Goal: Navigation & Orientation: Understand site structure

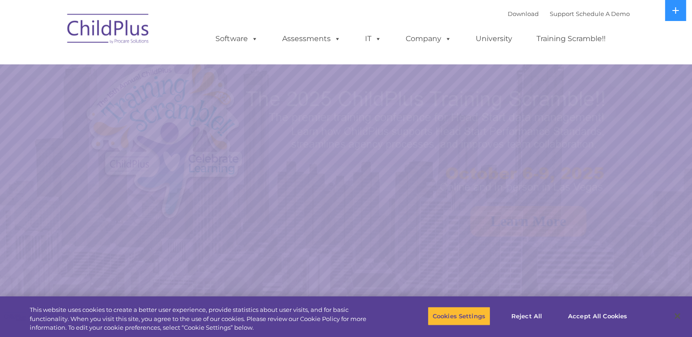
select select "MEDIUM"
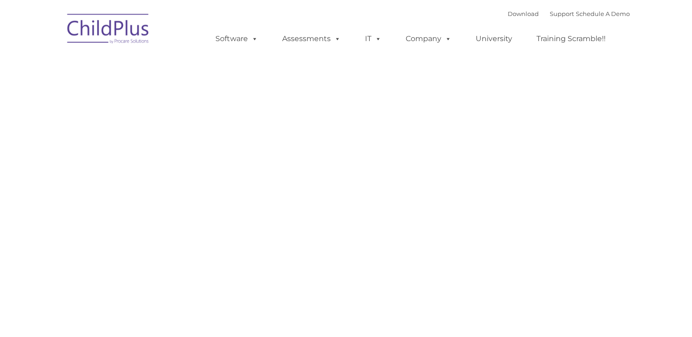
type input ""
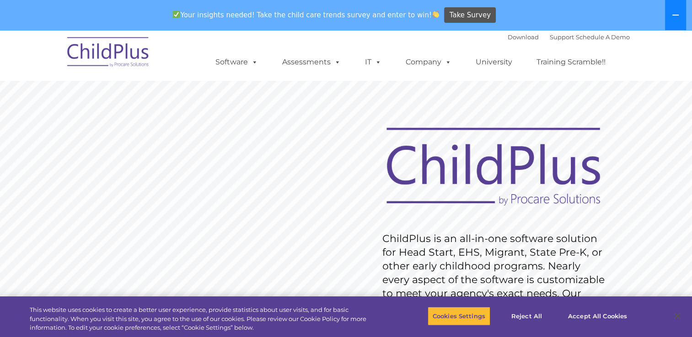
click at [678, 14] on icon at bounding box center [675, 14] width 7 height 7
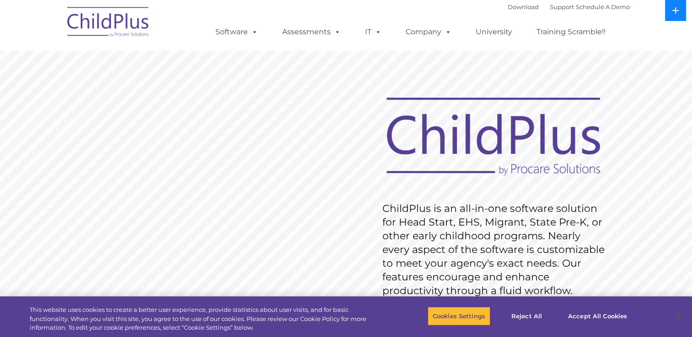
click at [671, 17] on button at bounding box center [675, 10] width 21 height 21
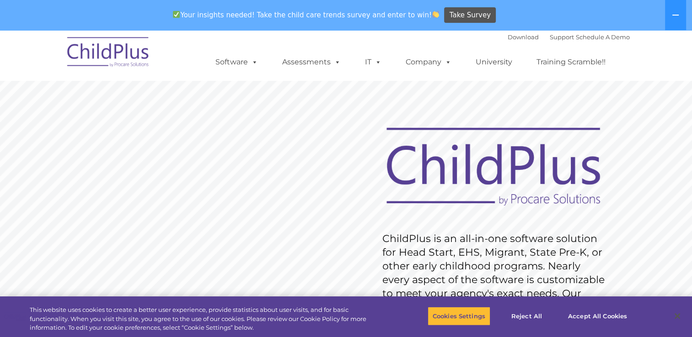
click at [138, 58] on img at bounding box center [108, 54] width 91 height 46
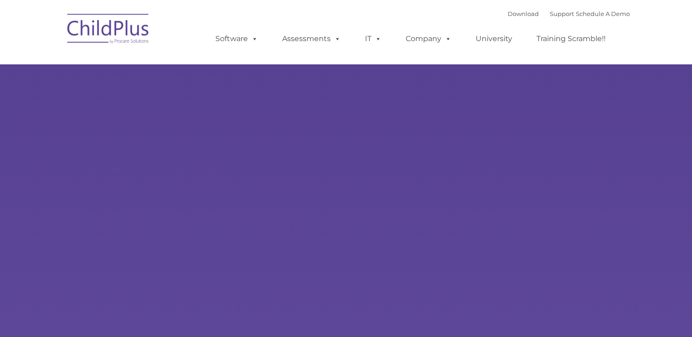
type input ""
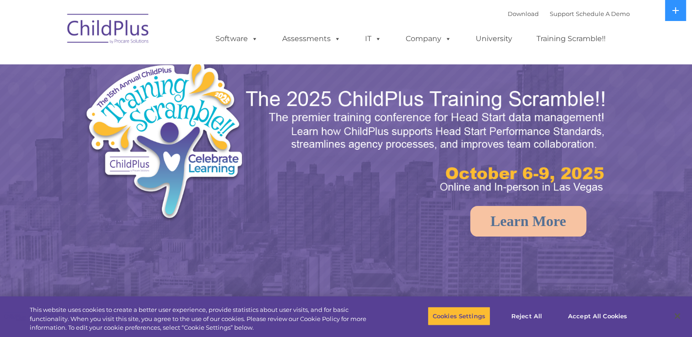
select select "MEDIUM"
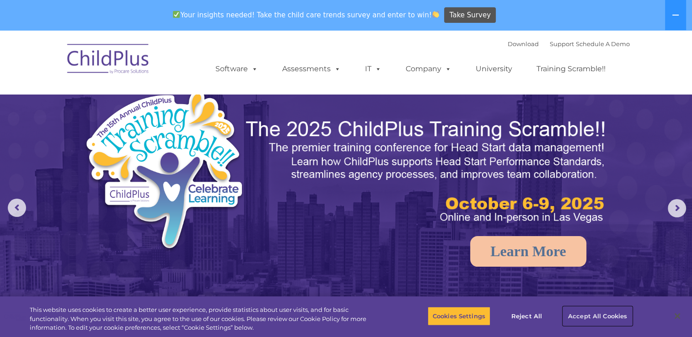
click at [588, 319] on button "Accept All Cookies" at bounding box center [597, 316] width 69 height 19
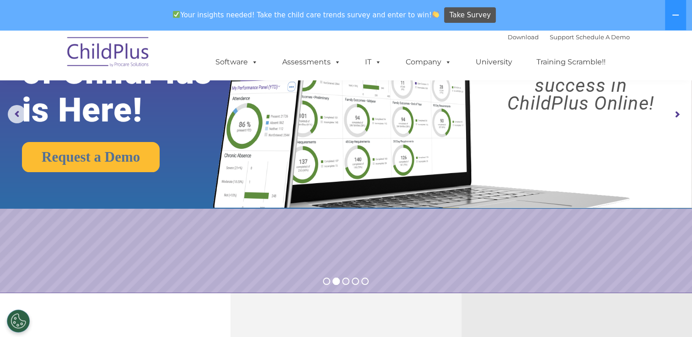
scroll to position [81, 0]
